Goal: Task Accomplishment & Management: Use online tool/utility

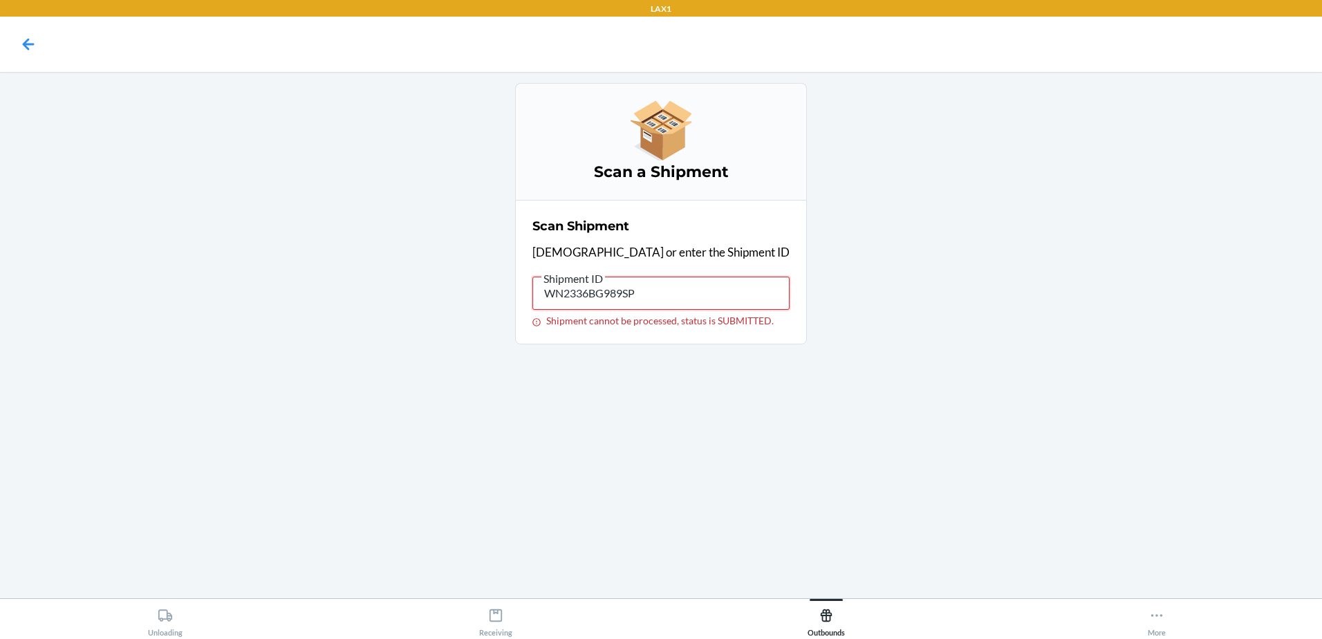
drag, startPoint x: 669, startPoint y: 291, endPoint x: 82, endPoint y: 241, distance: 589.2
click at [82, 241] on main "Scan a Shipment Scan Shipment Scan or enter the Shipment ID Shipment ID WN2336B…" at bounding box center [661, 335] width 1322 height 526
drag, startPoint x: 683, startPoint y: 281, endPoint x: 73, endPoint y: 262, distance: 610.2
click at [87, 264] on main "Scan a Shipment Scan Shipment Scan or enter the Shipment ID Shipment ID WCNWMV0…" at bounding box center [661, 335] width 1322 height 526
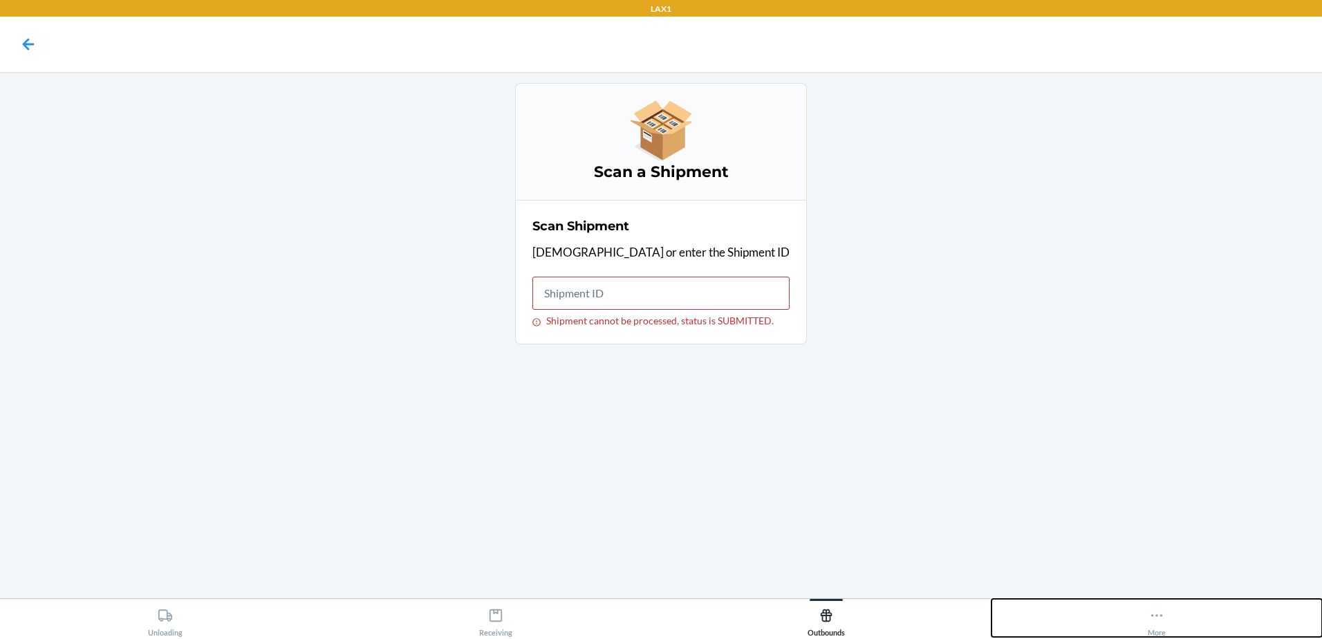
click at [1171, 621] on button "More" at bounding box center [1157, 618] width 331 height 38
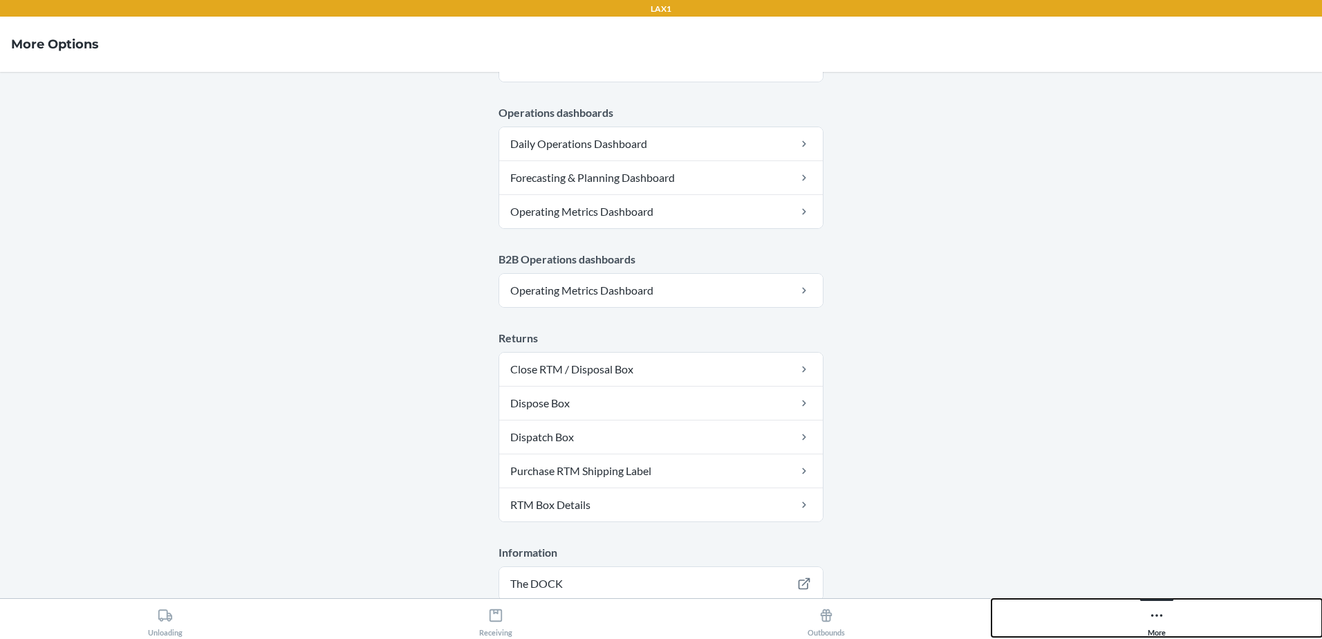
scroll to position [622, 0]
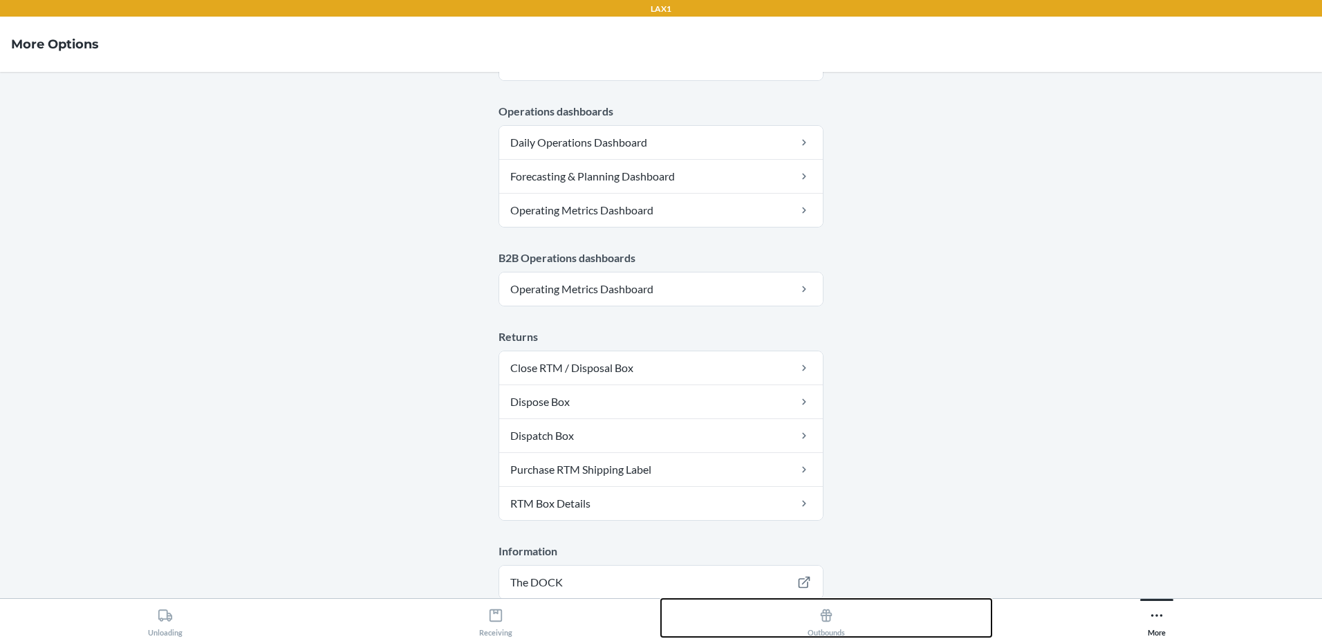
click at [833, 626] on div "Outbounds" at bounding box center [826, 619] width 37 height 35
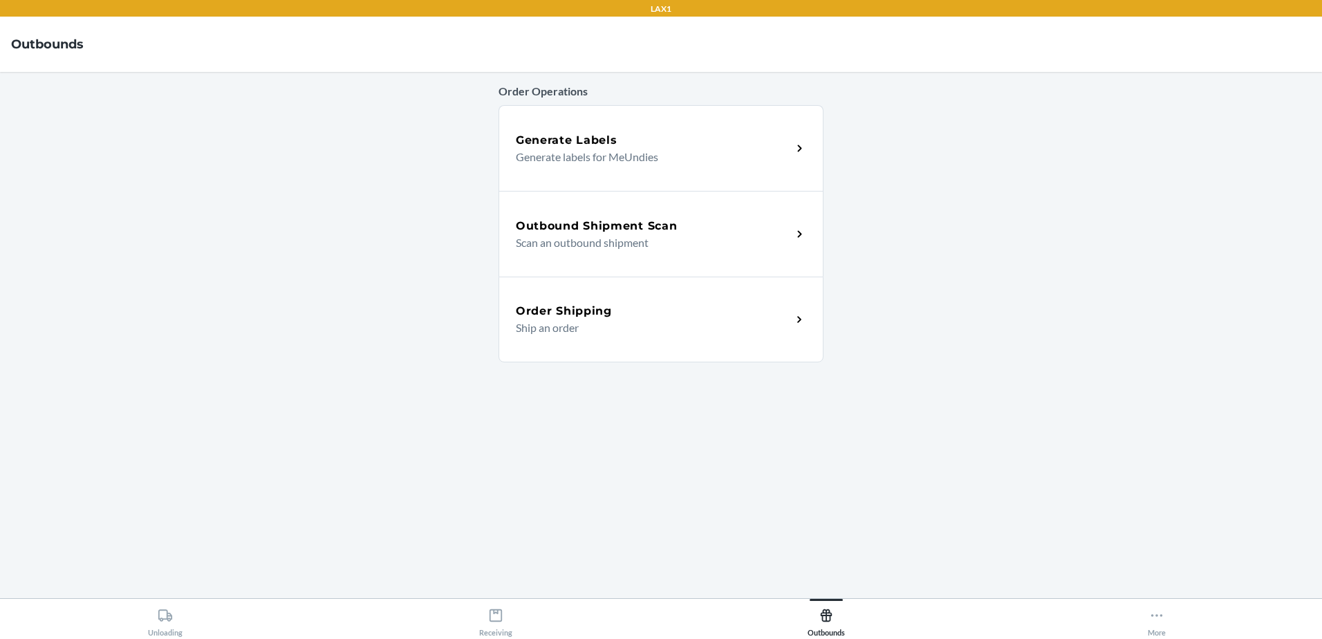
click at [665, 230] on h5 "Outbound Shipment Scan" at bounding box center [596, 226] width 161 height 17
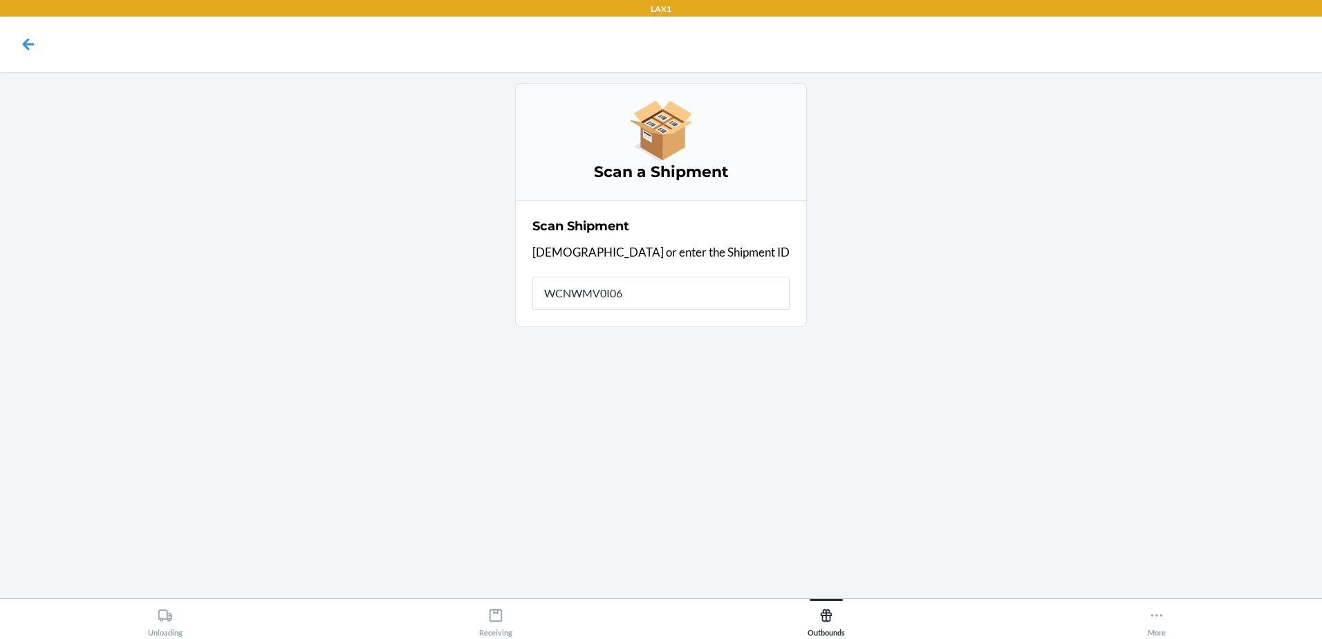
type input "WCNWMV0I069"
drag, startPoint x: 699, startPoint y: 290, endPoint x: 105, endPoint y: 286, distance: 594.0
click at [105, 286] on main "Scan a Shipment Scan Shipment Scan or enter the Shipment ID Shipment ID WCNWMV0…" at bounding box center [661, 335] width 1322 height 526
drag, startPoint x: 691, startPoint y: 286, endPoint x: 0, endPoint y: 189, distance: 698.2
click at [10, 195] on main "Scan a Shipment Scan Shipment Scan or enter the Shipment ID Shipment ID WCNWMV0…" at bounding box center [661, 335] width 1322 height 526
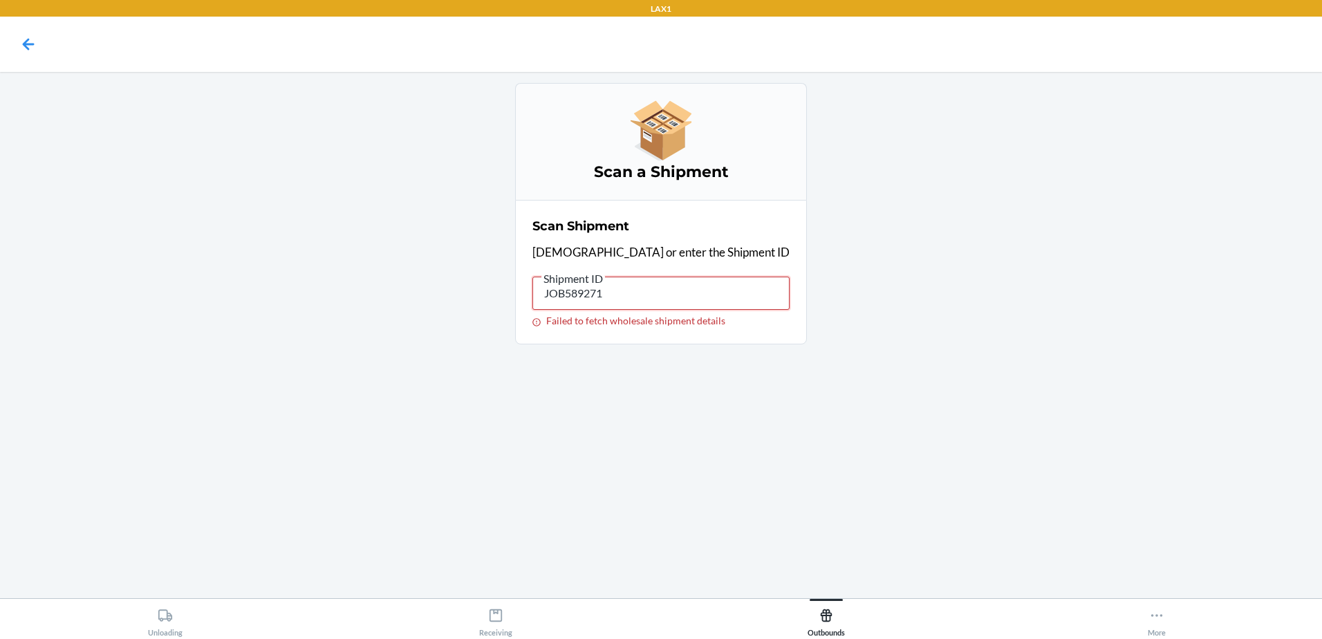
drag, startPoint x: 655, startPoint y: 288, endPoint x: 0, endPoint y: 154, distance: 668.6
click at [0, 154] on html "LAX1 Scan a Shipment Scan Shipment Scan or enter the Shipment ID Shipment ID JO…" at bounding box center [661, 319] width 1322 height 639
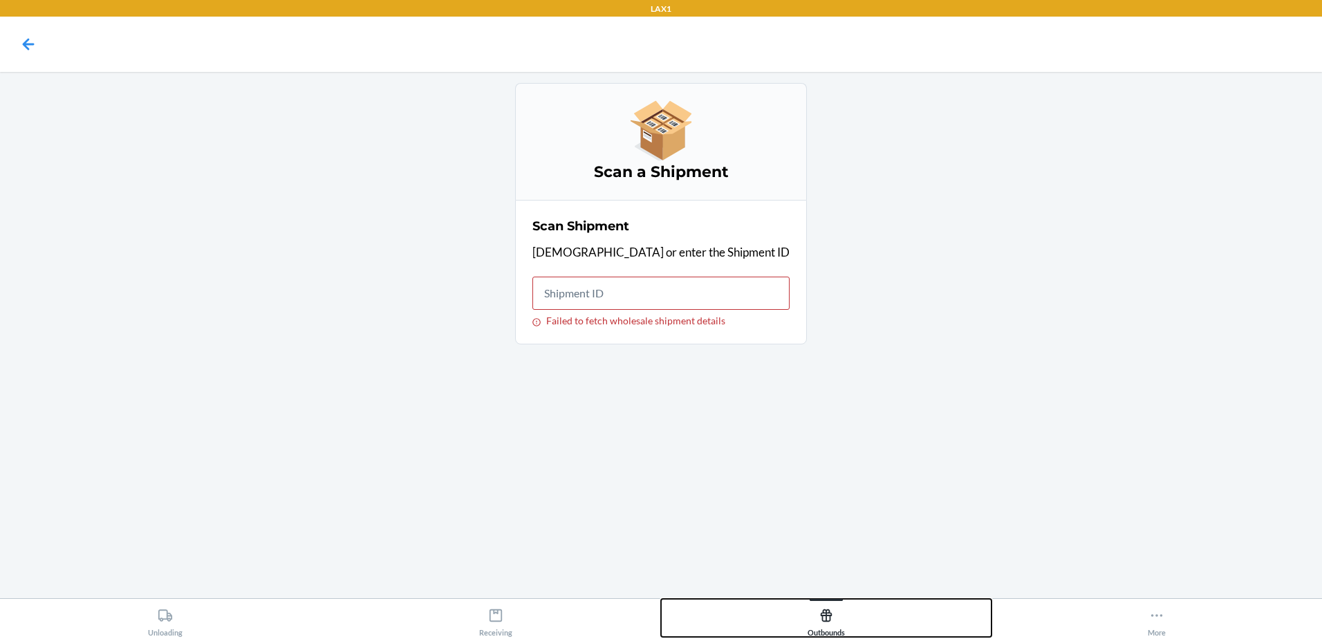
click at [849, 622] on button "Outbounds" at bounding box center [826, 618] width 331 height 38
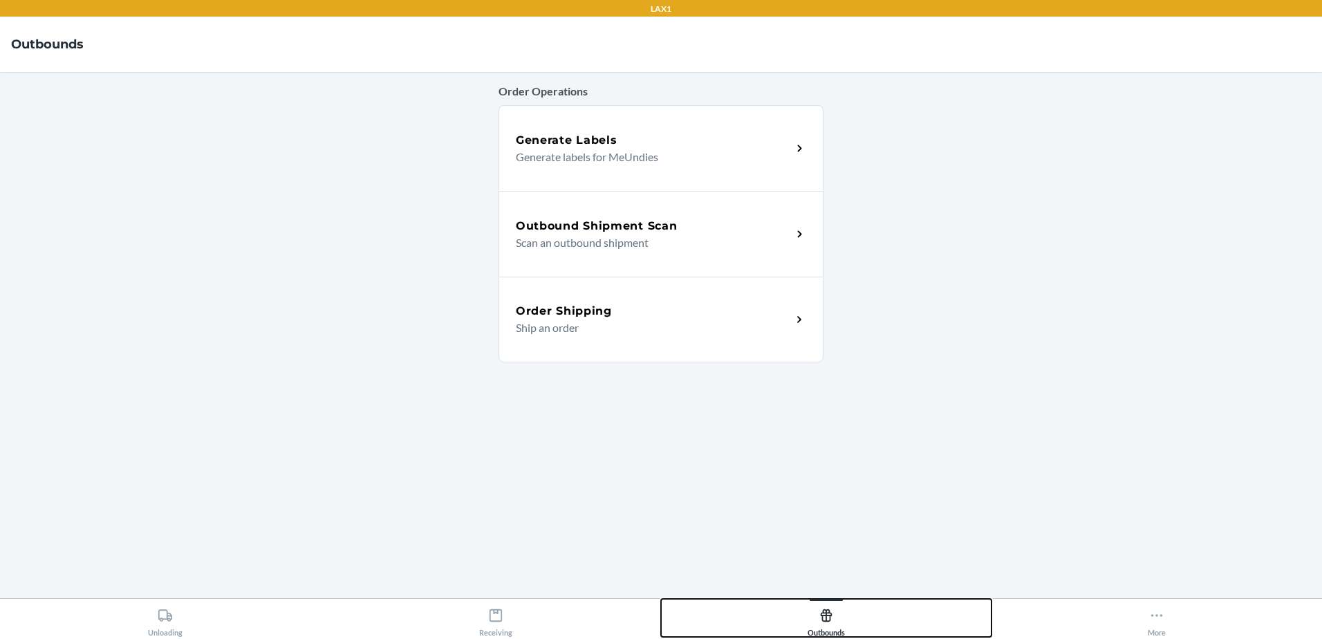
click at [849, 622] on button "Outbounds" at bounding box center [826, 618] width 331 height 38
